Goal: Information Seeking & Learning: Compare options

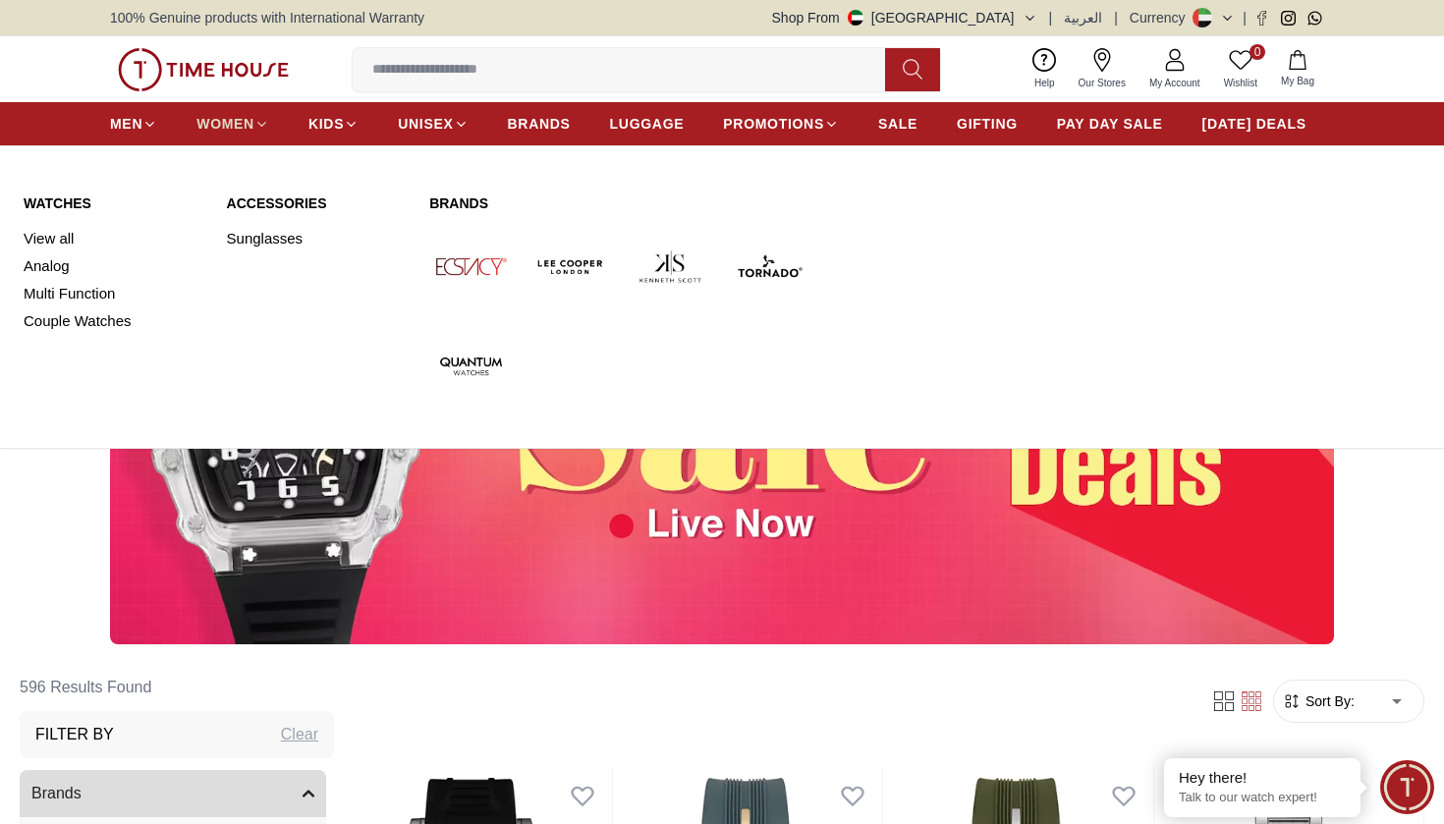
click at [248, 125] on span "WOMEN" at bounding box center [225, 124] width 58 height 20
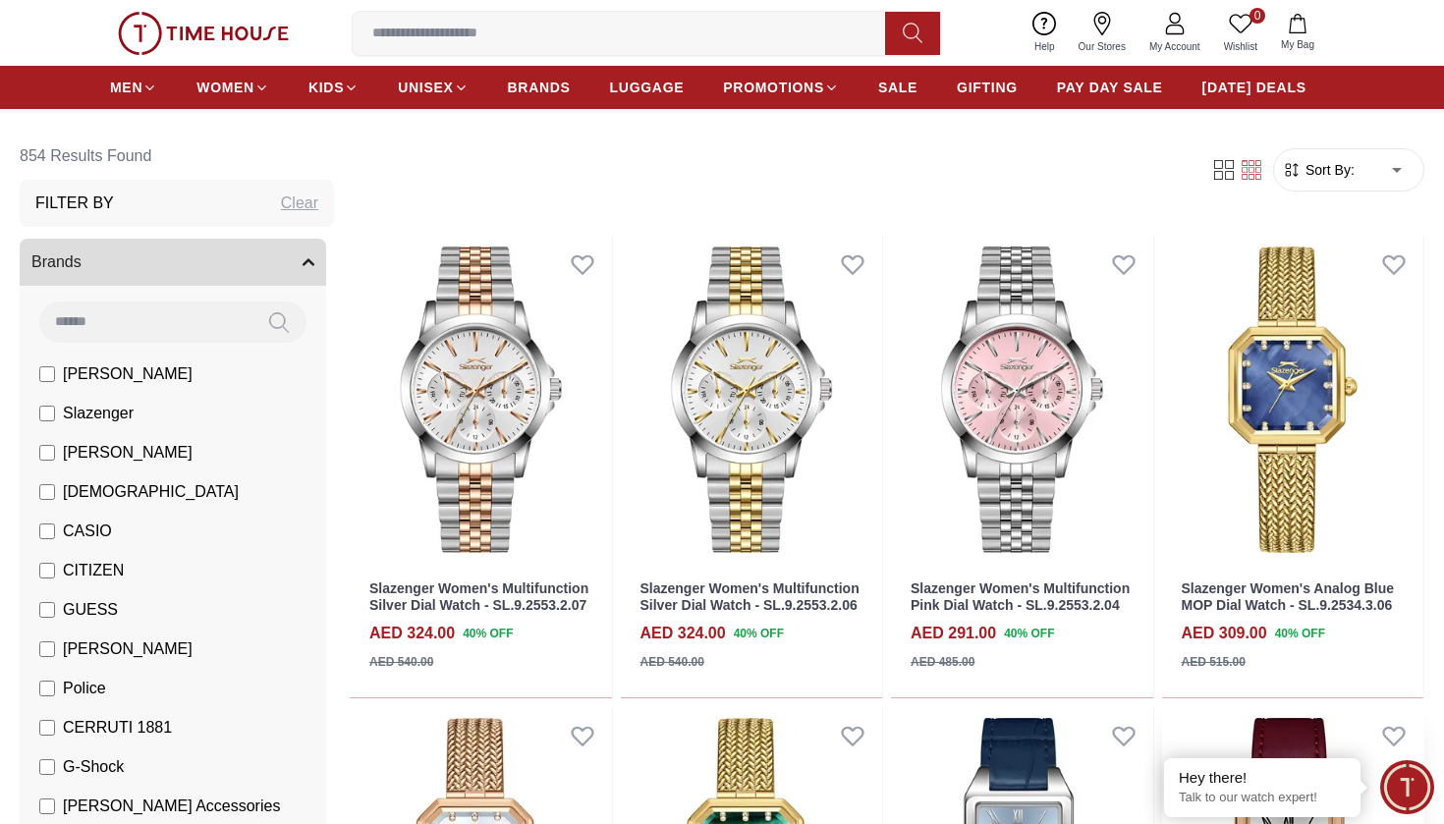
scroll to position [86, 0]
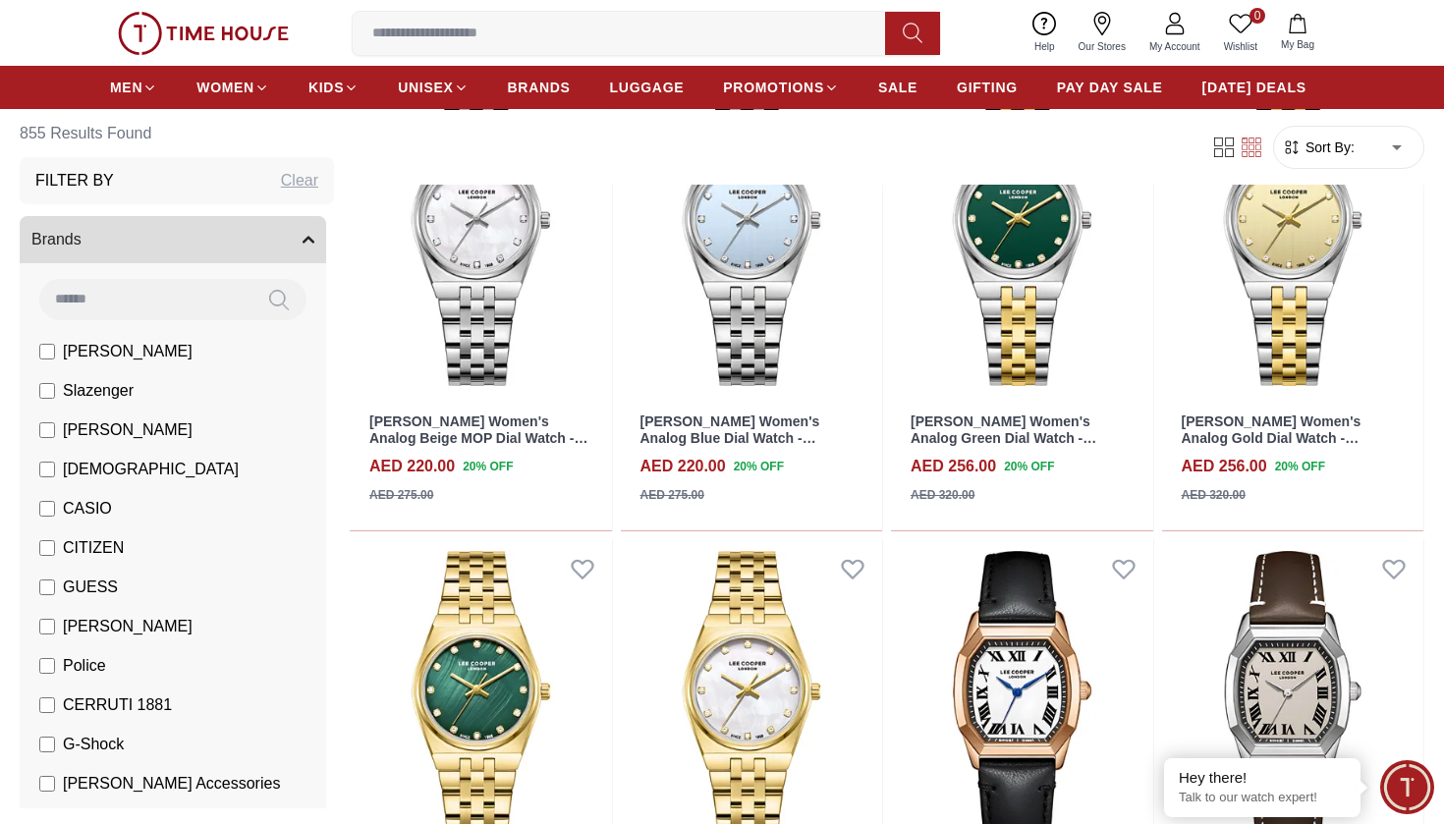
scroll to position [3556, 0]
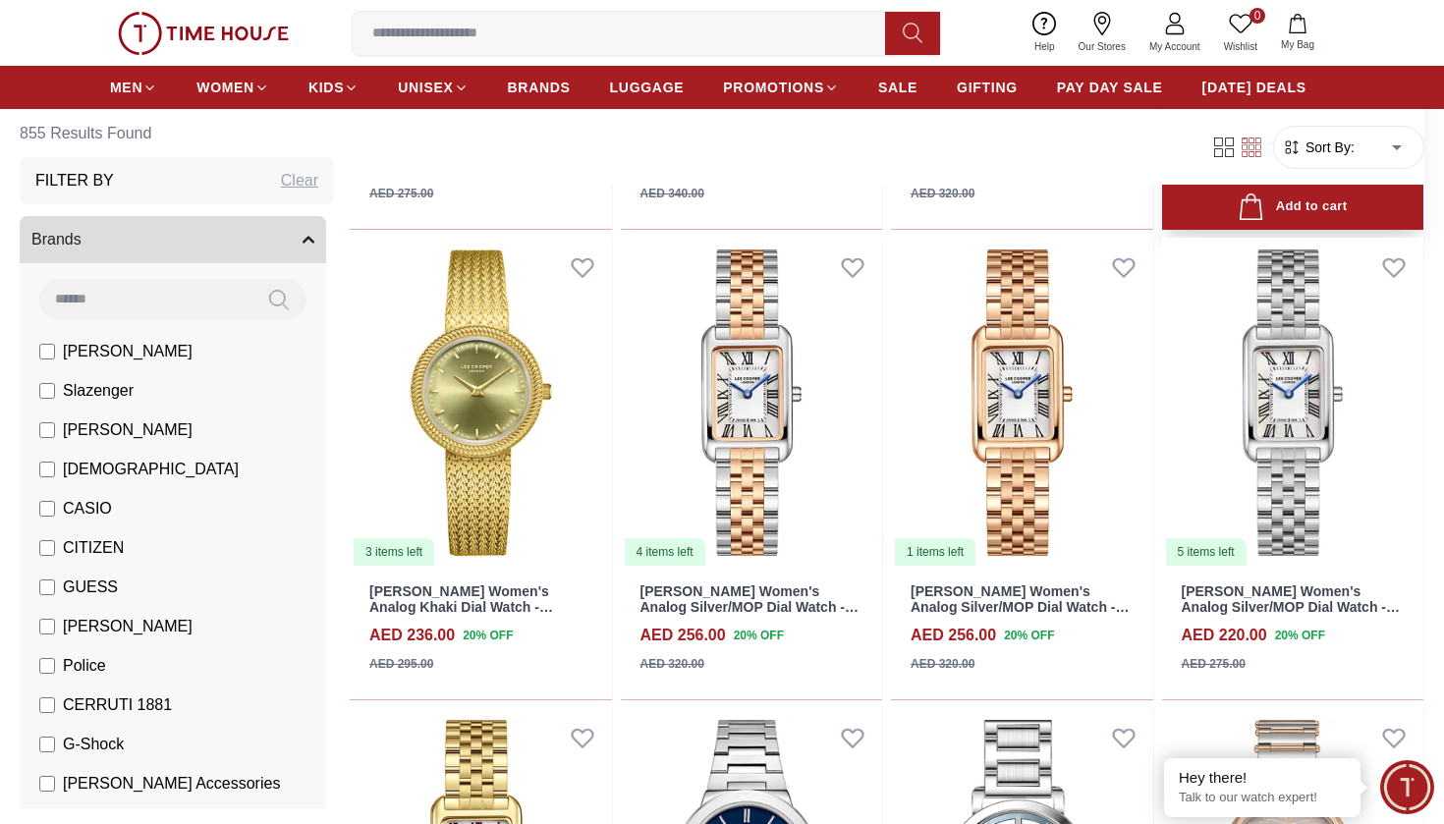
scroll to position [6681, 0]
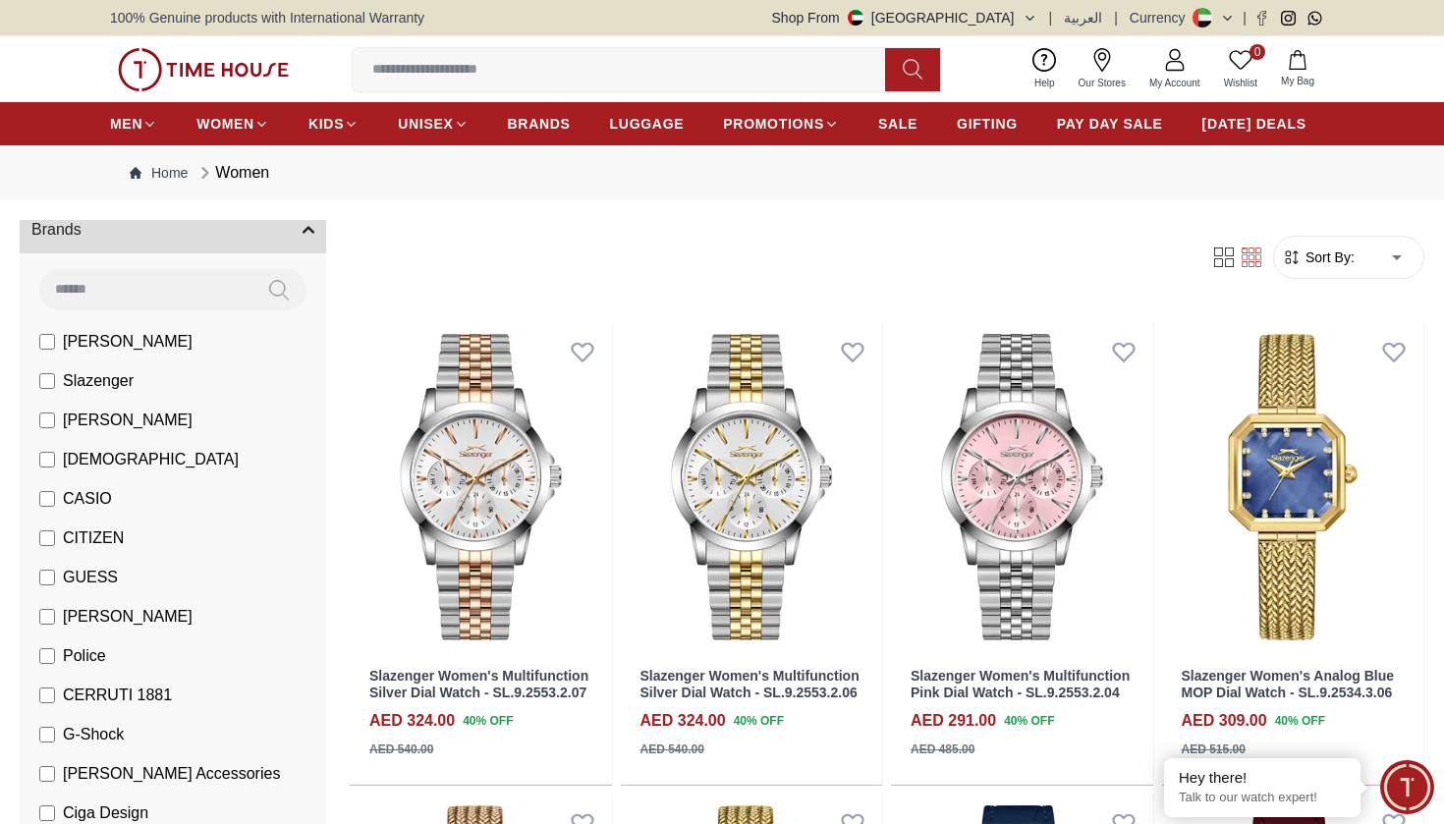
scroll to position [129, 0]
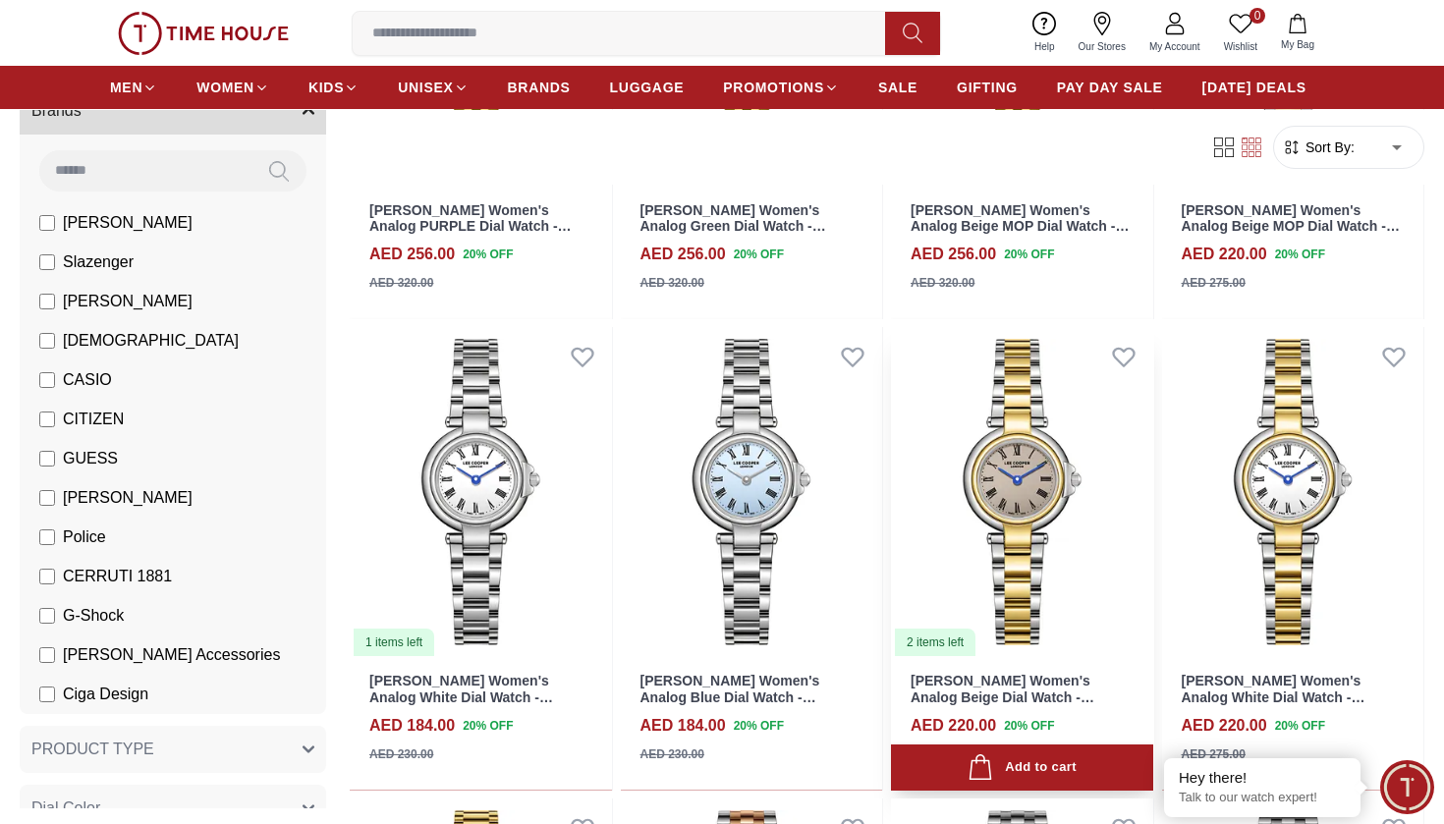
scroll to position [965, 0]
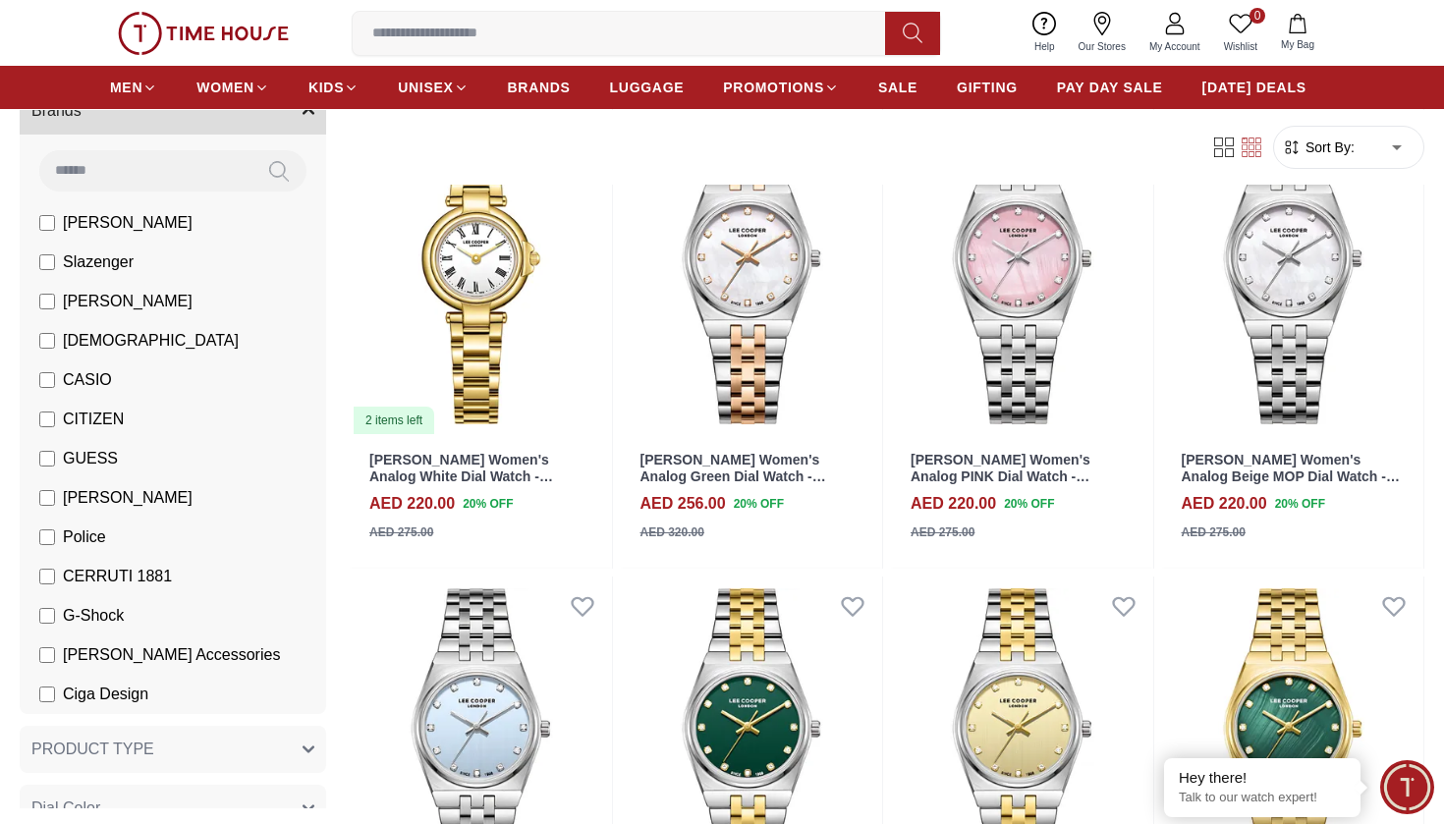
scroll to position [1629, 0]
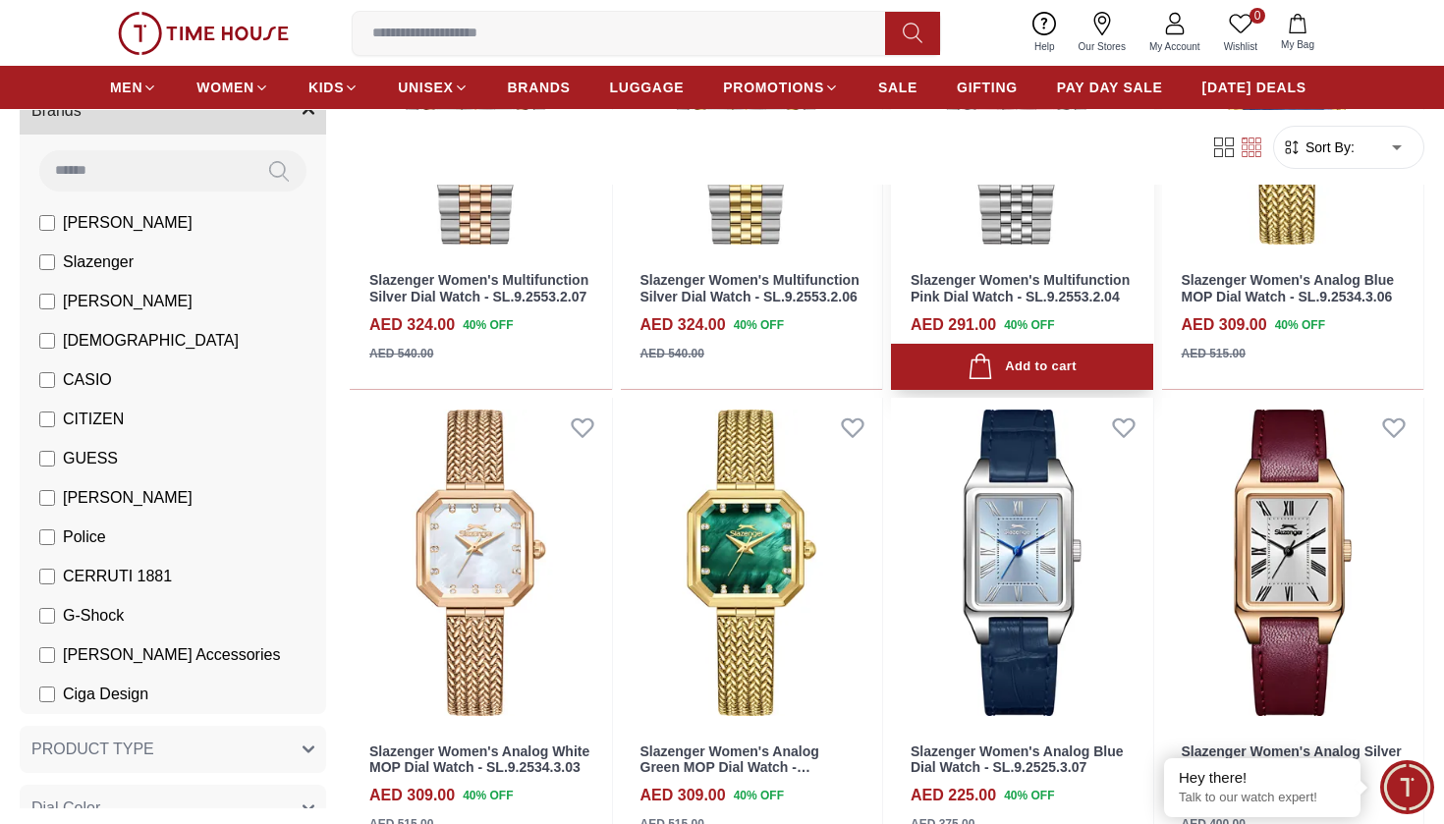
scroll to position [399, 0]
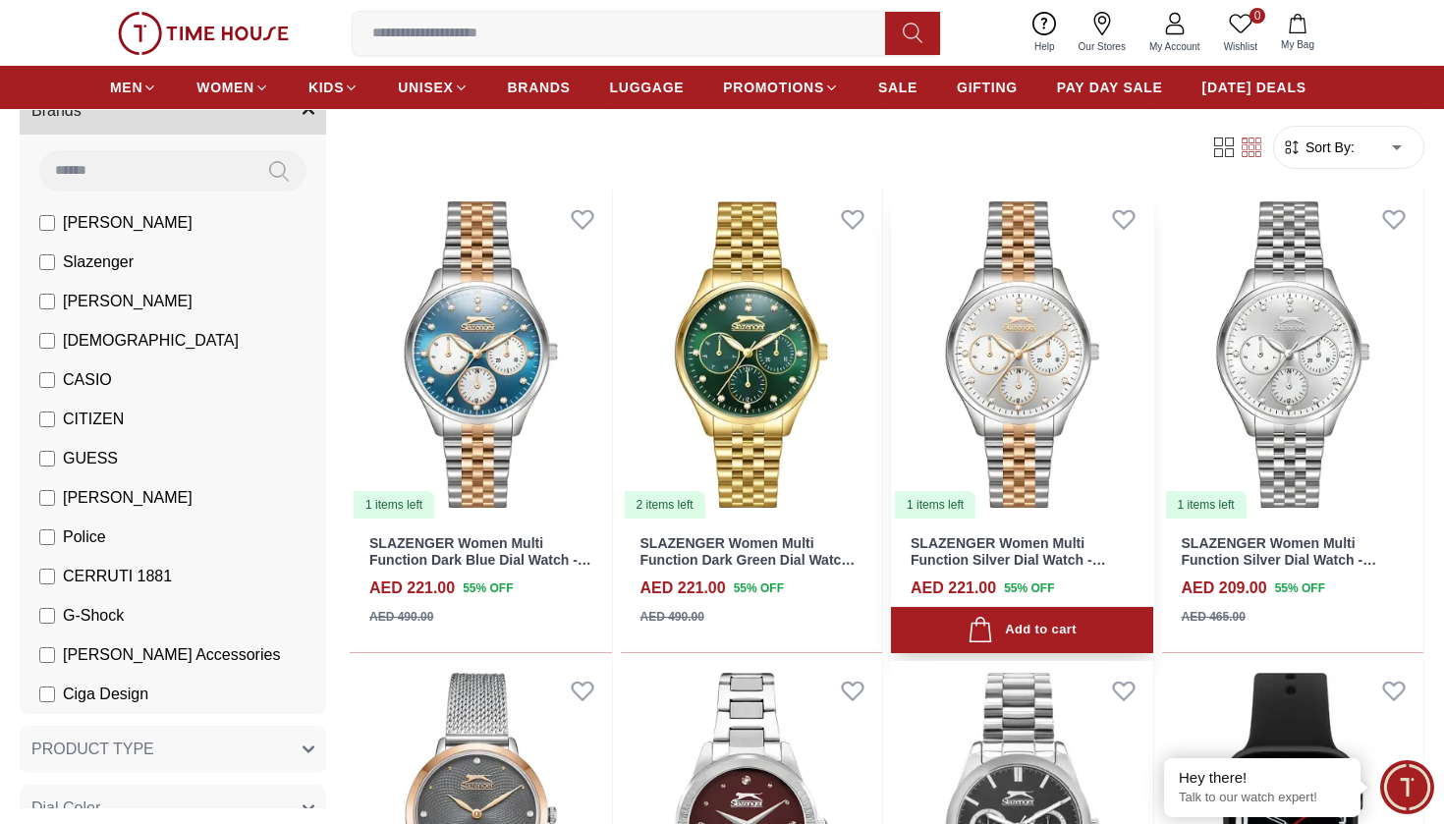
scroll to position [4817, 0]
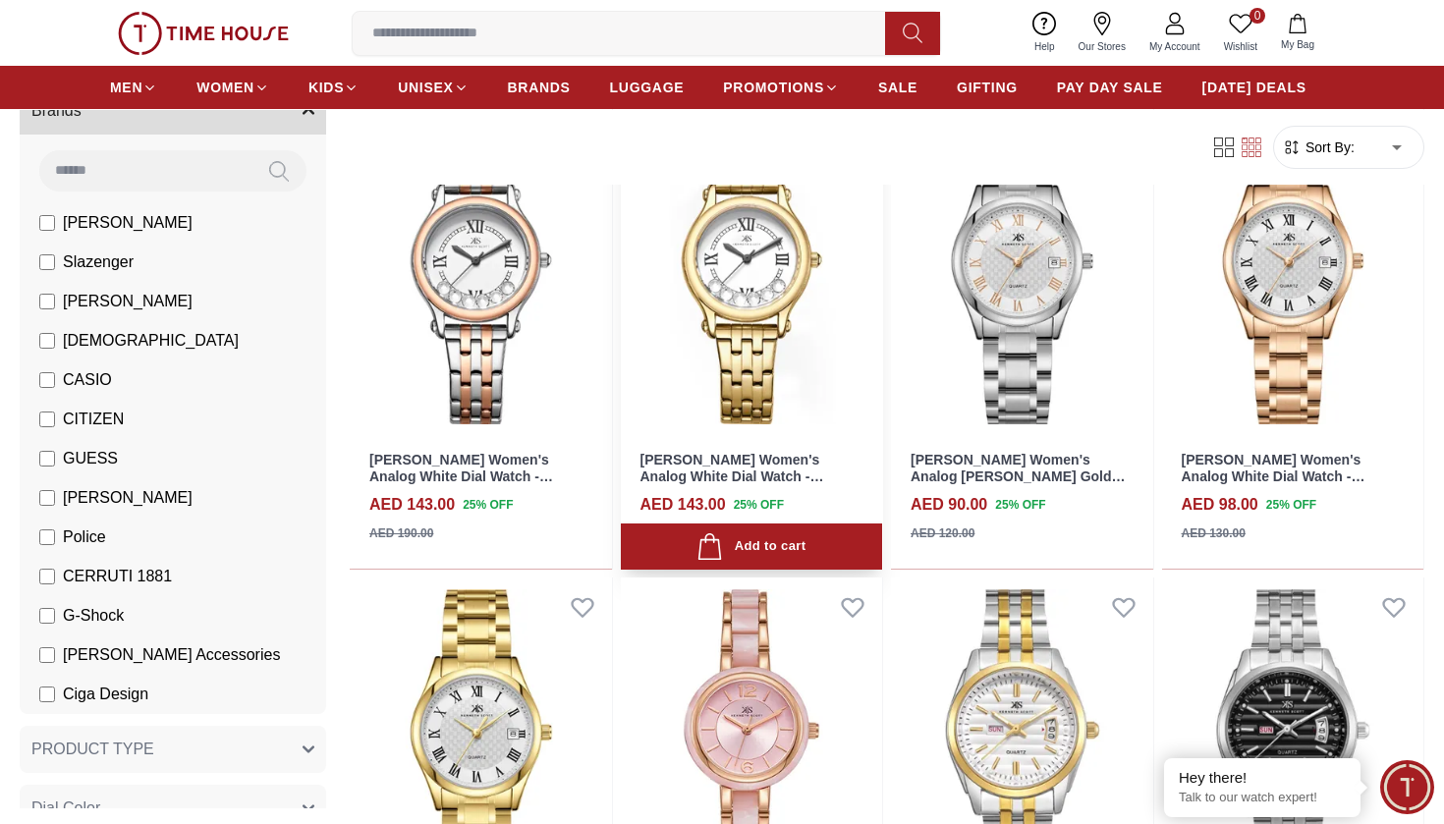
scroll to position [1159, 0]
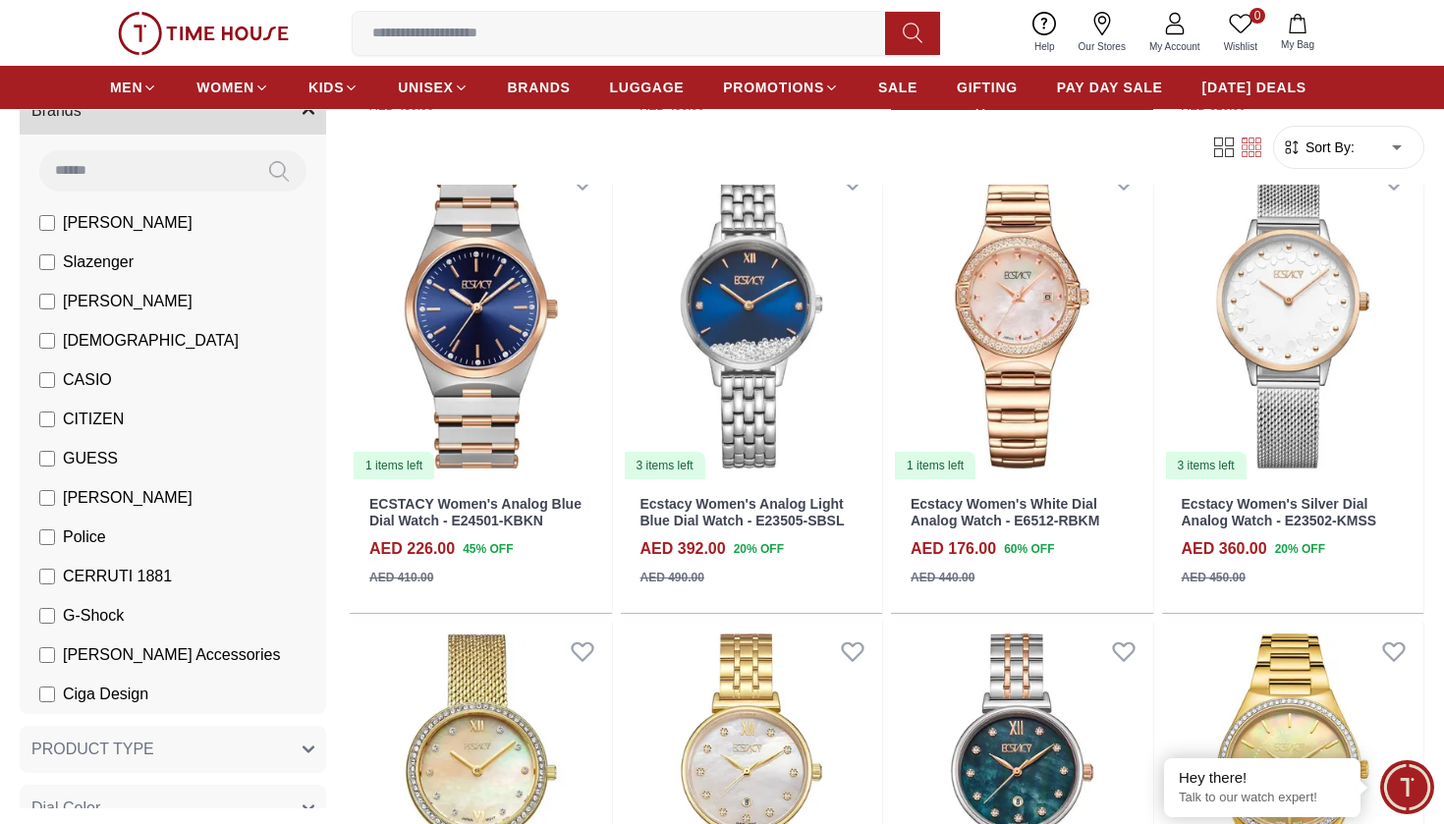
scroll to position [1115, 0]
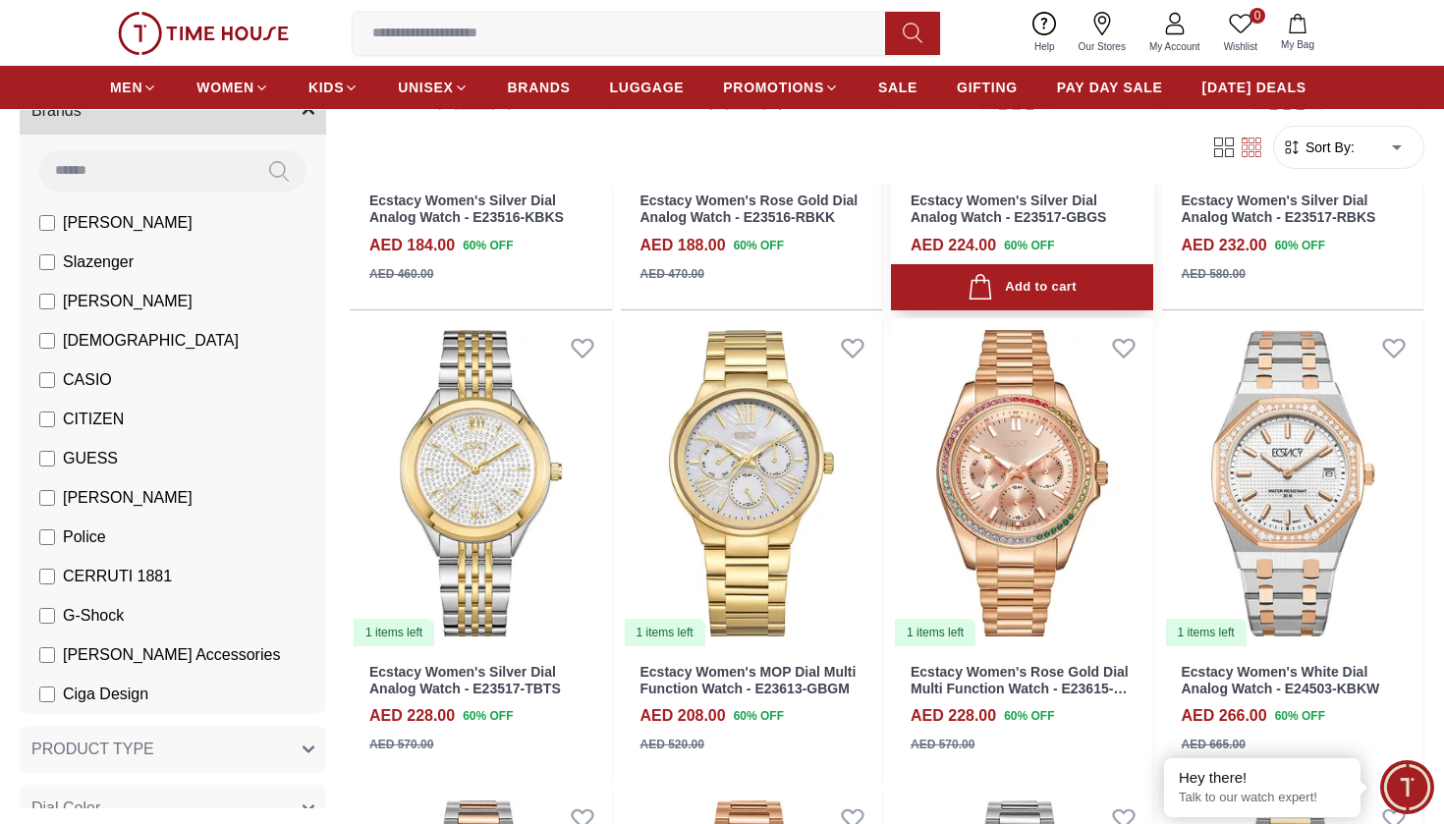
scroll to position [3773, 0]
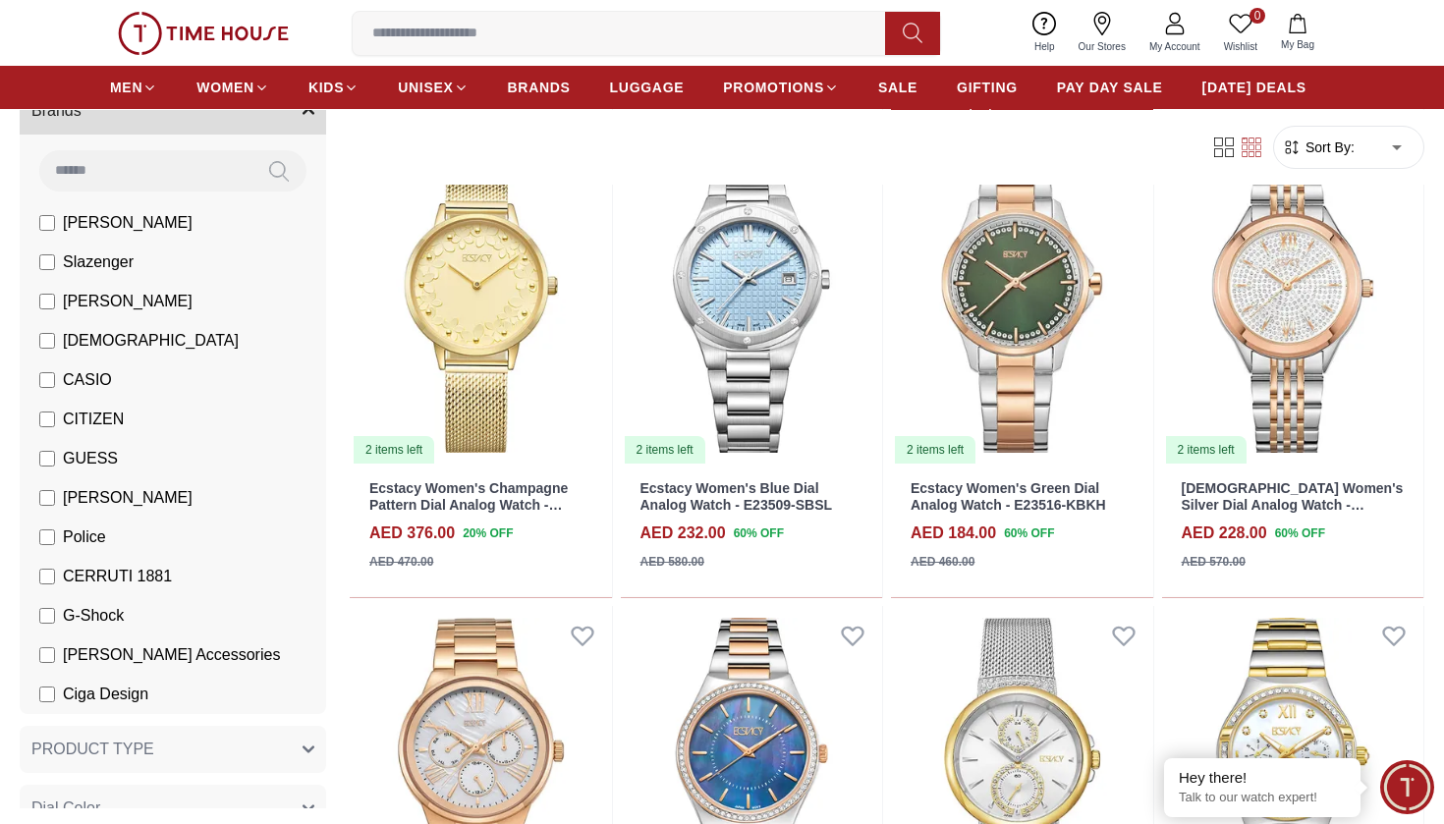
scroll to position [4928, 0]
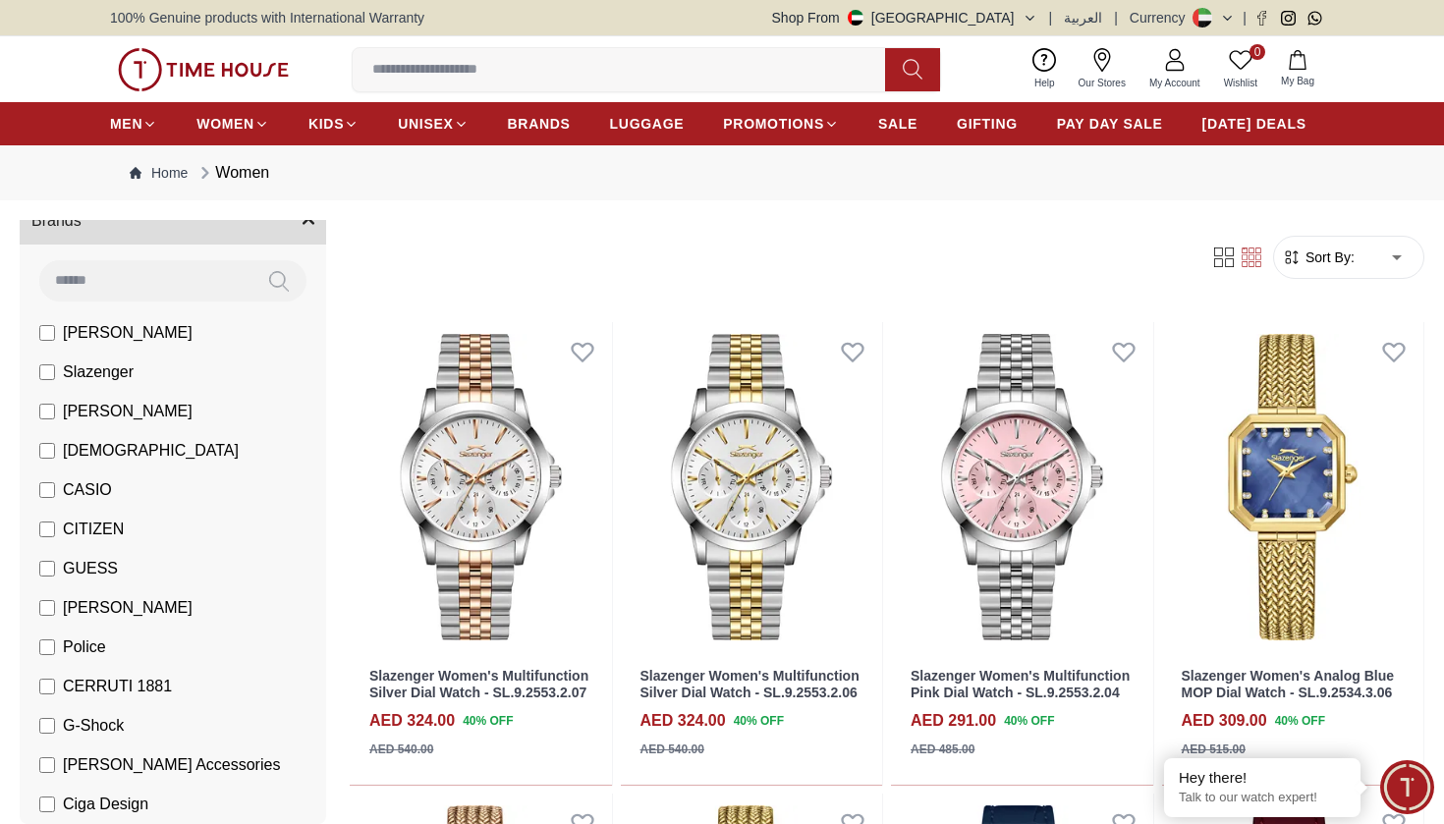
click at [56, 610] on label "[PERSON_NAME]" at bounding box center [115, 608] width 153 height 24
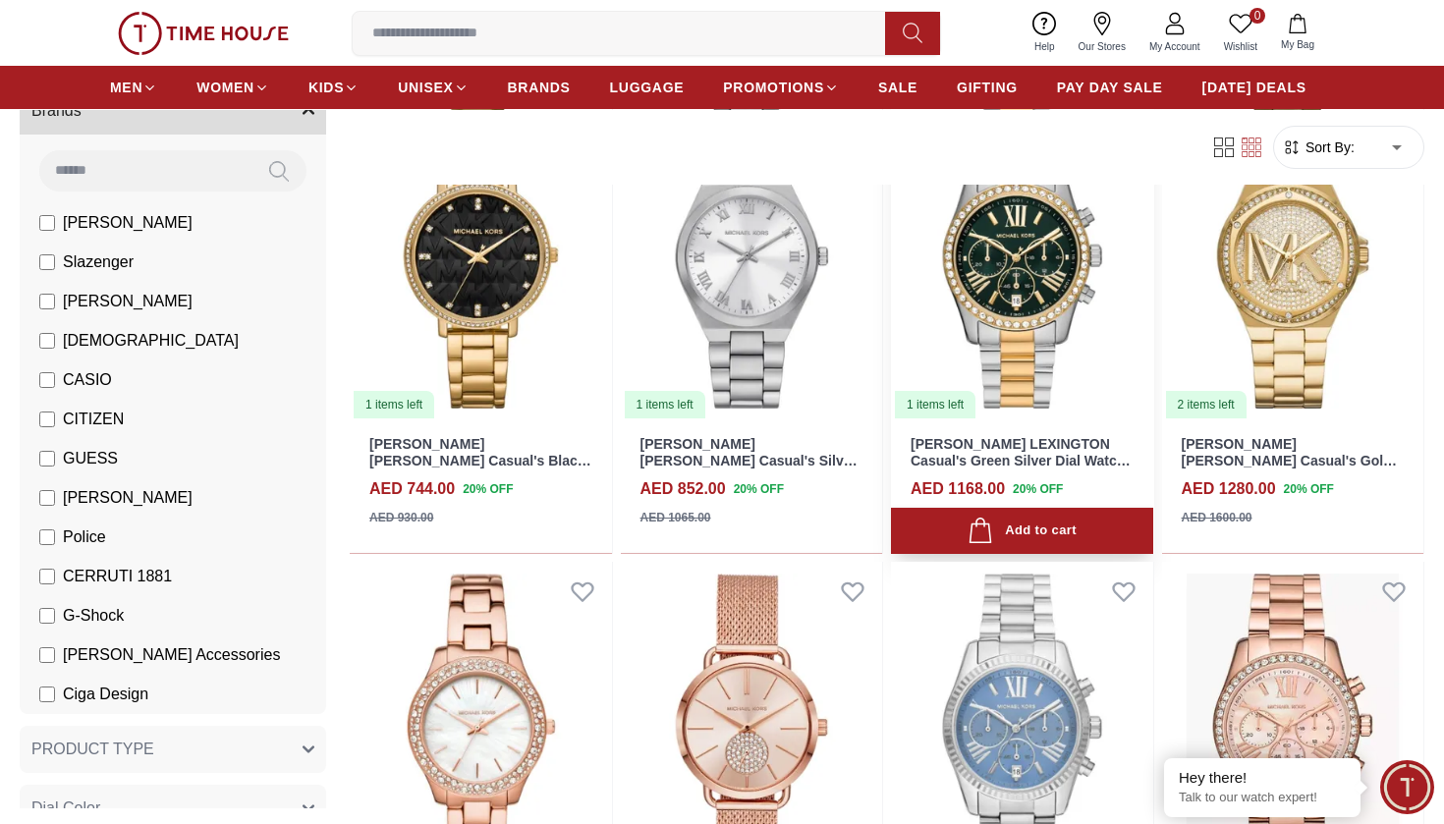
scroll to position [248, 0]
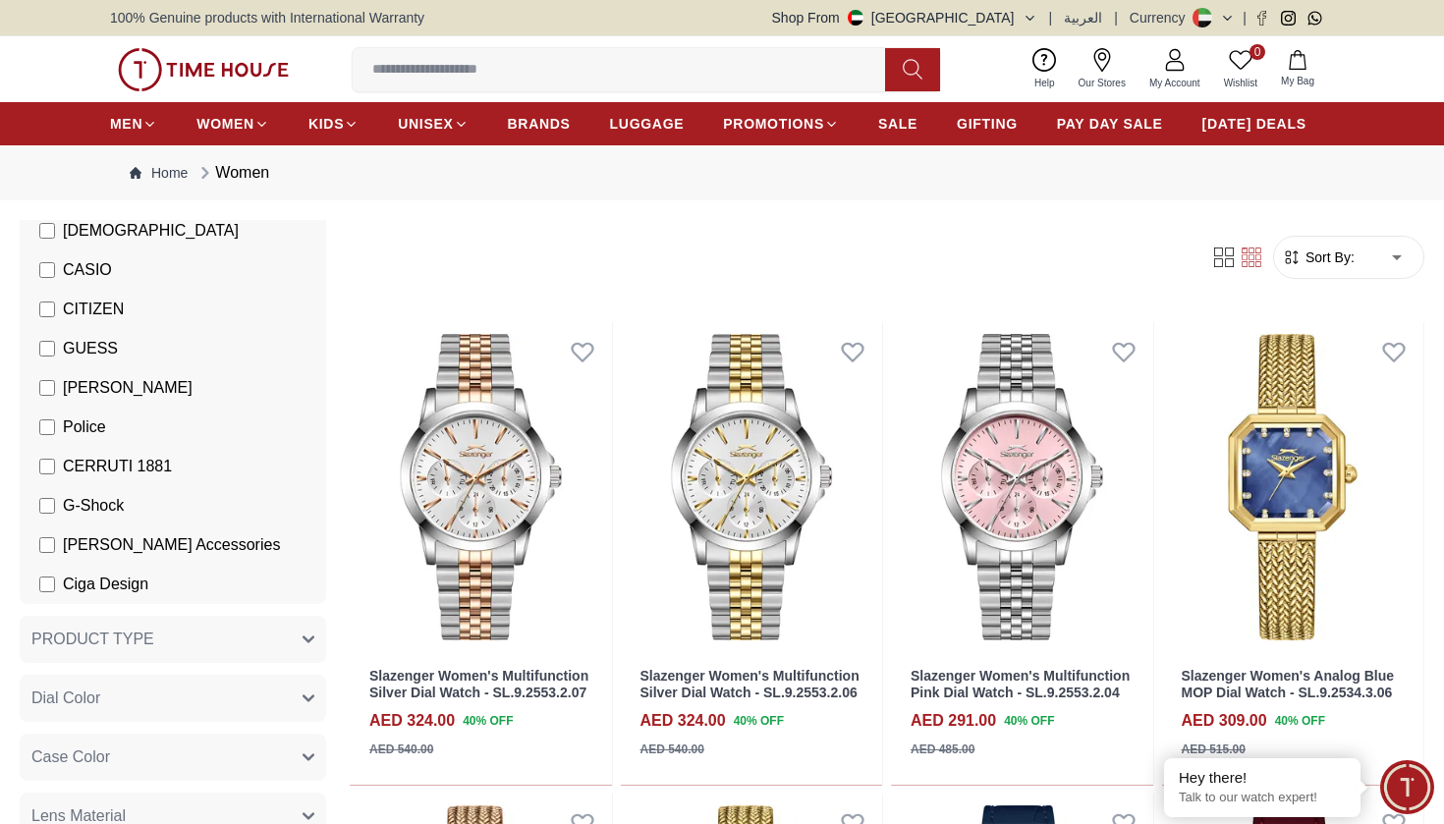
scroll to position [350, 0]
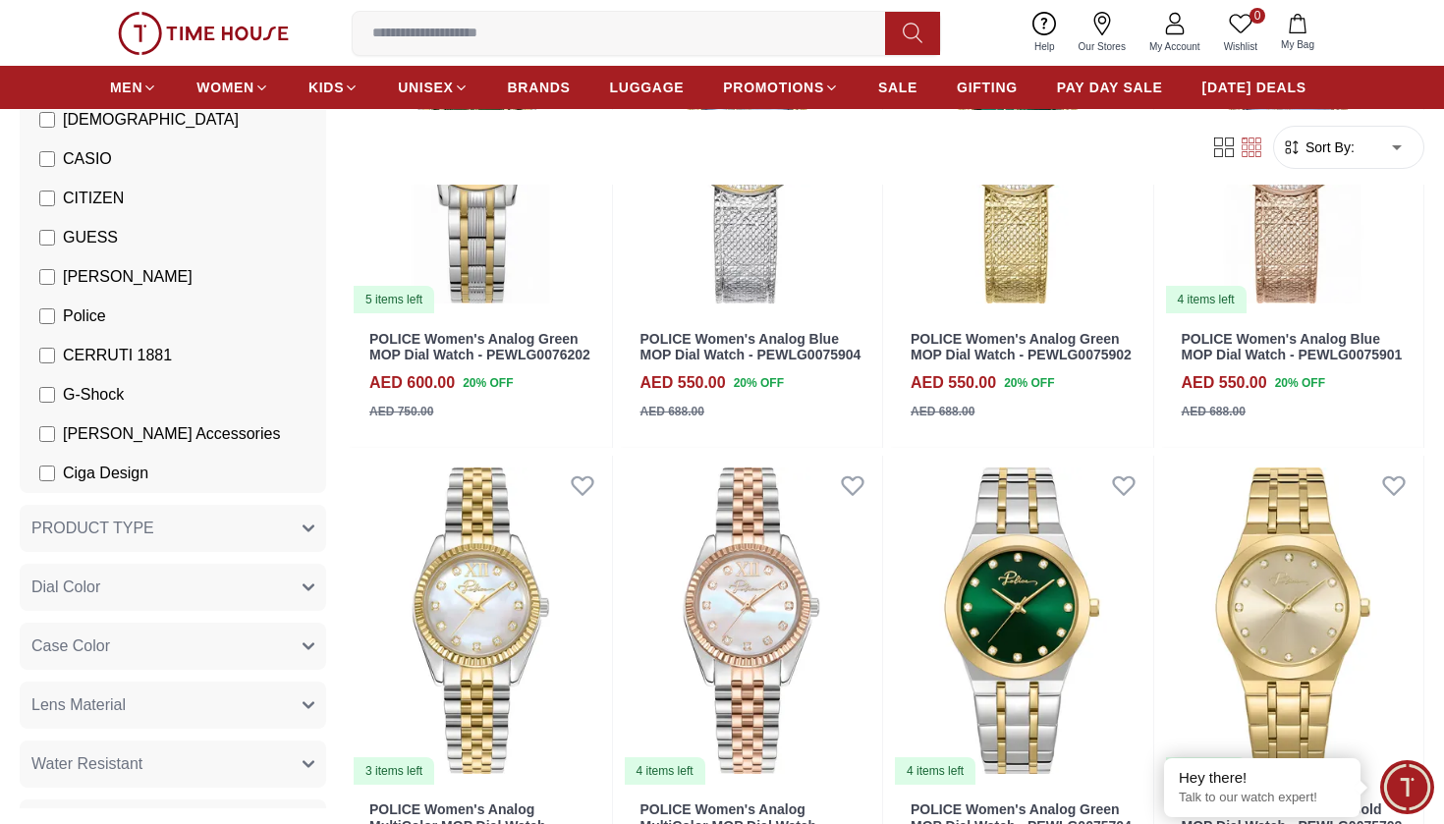
scroll to position [827, 0]
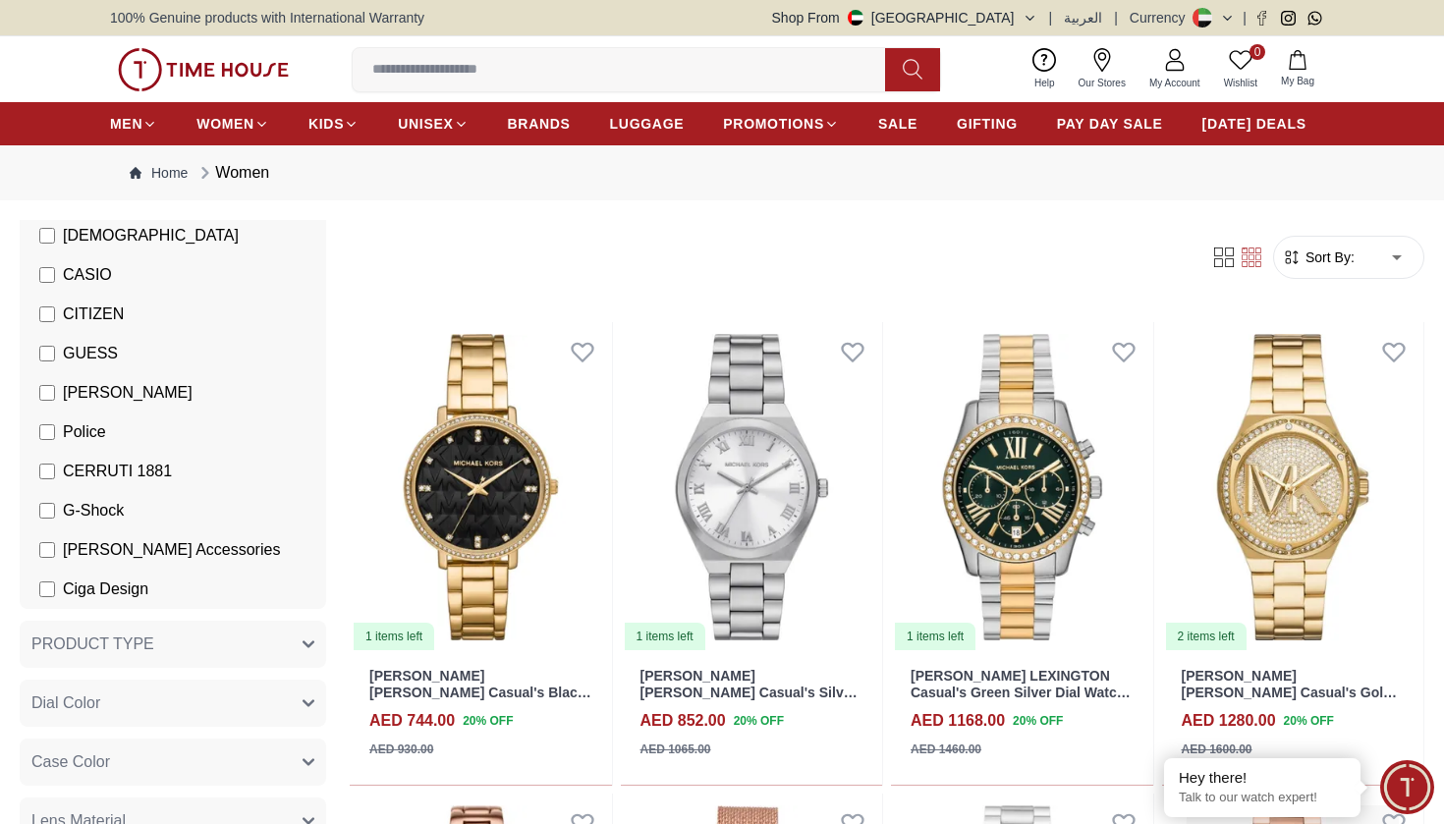
scroll to position [336, 0]
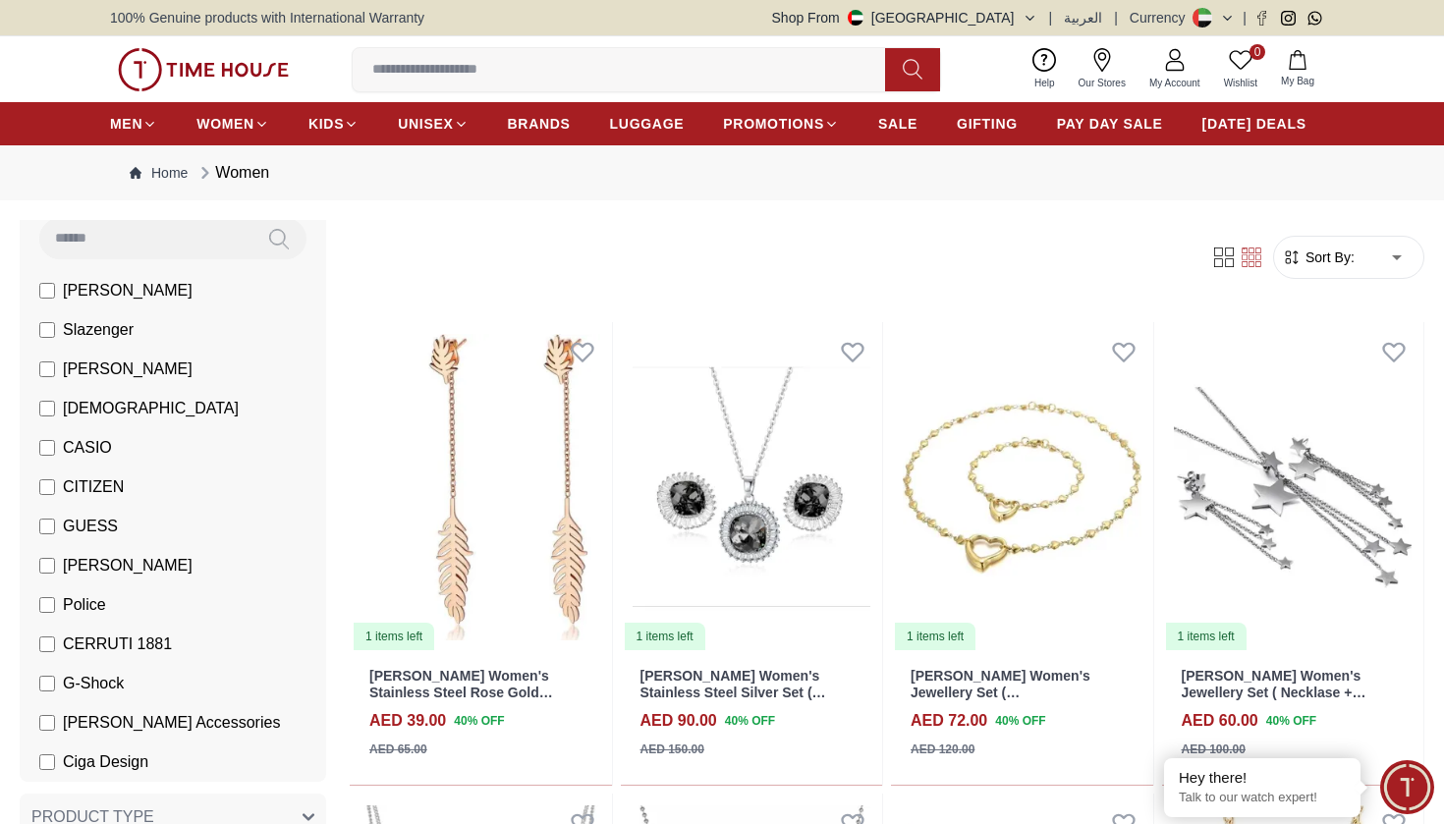
scroll to position [164, 0]
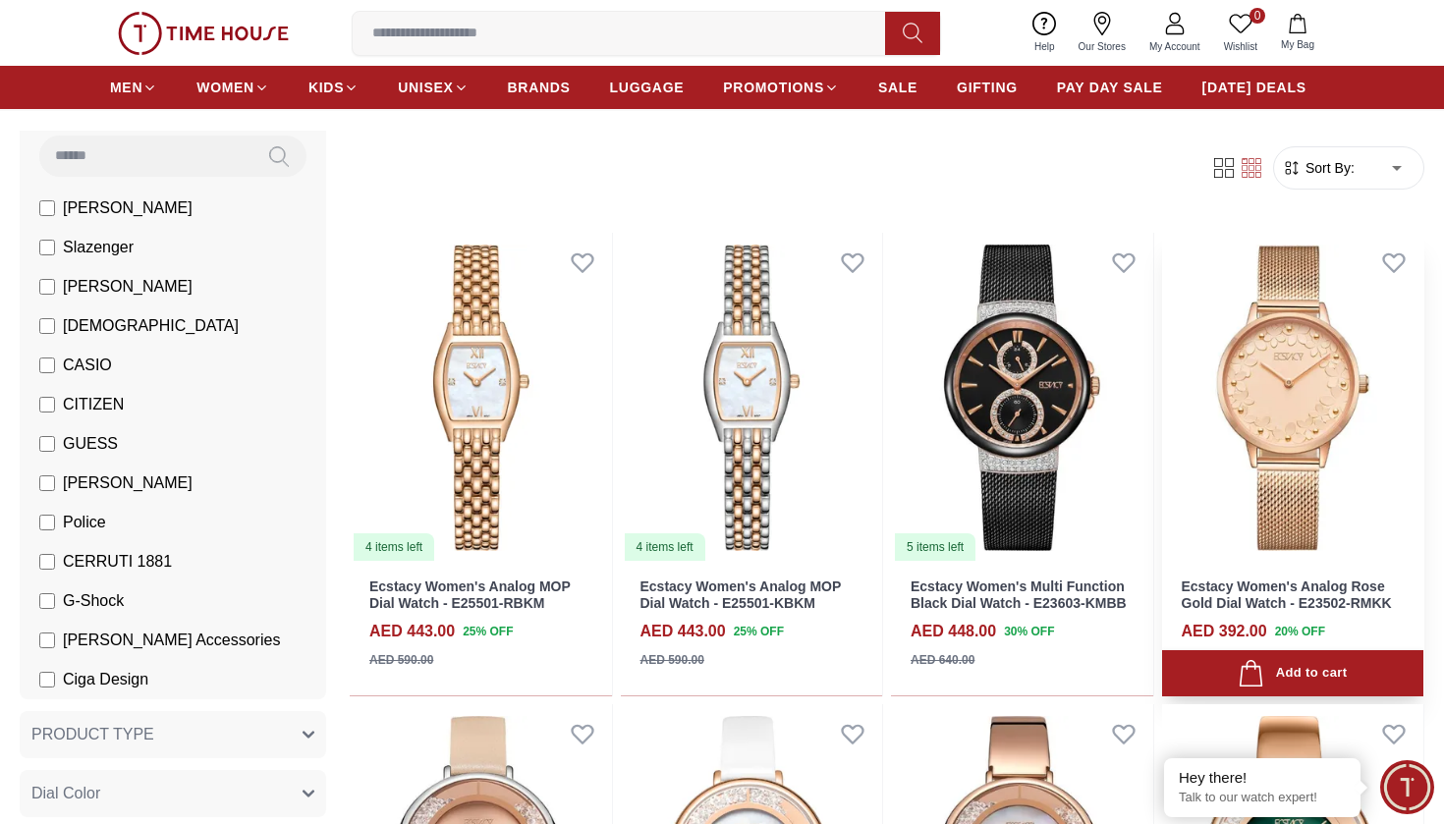
scroll to position [92, 0]
